Goal: Check status

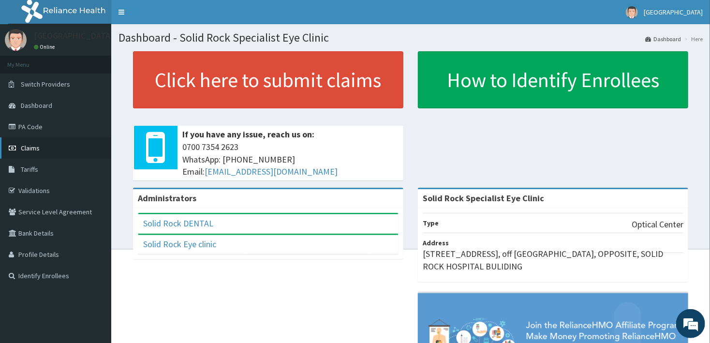
click at [45, 149] on link "Claims" at bounding box center [55, 147] width 111 height 21
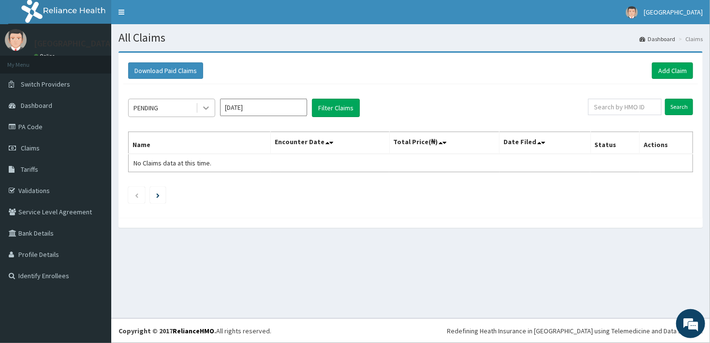
click at [208, 108] on icon at bounding box center [206, 108] width 10 height 10
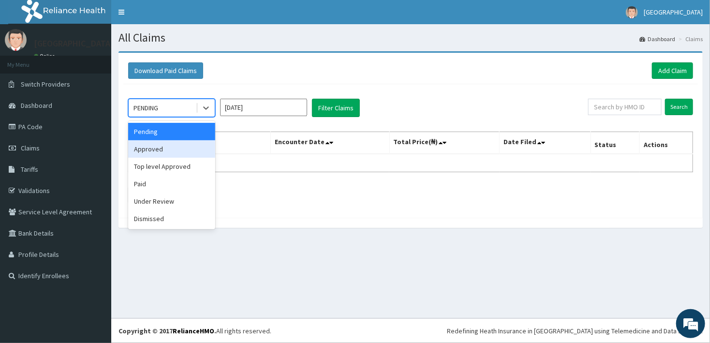
click at [194, 151] on div "Approved" at bounding box center [171, 148] width 87 height 17
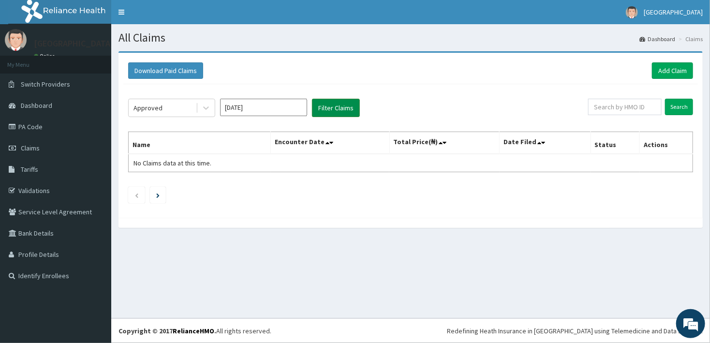
click at [316, 113] on button "Filter Claims" at bounding box center [336, 108] width 48 height 18
